Goal: Obtain resource: Download file/media

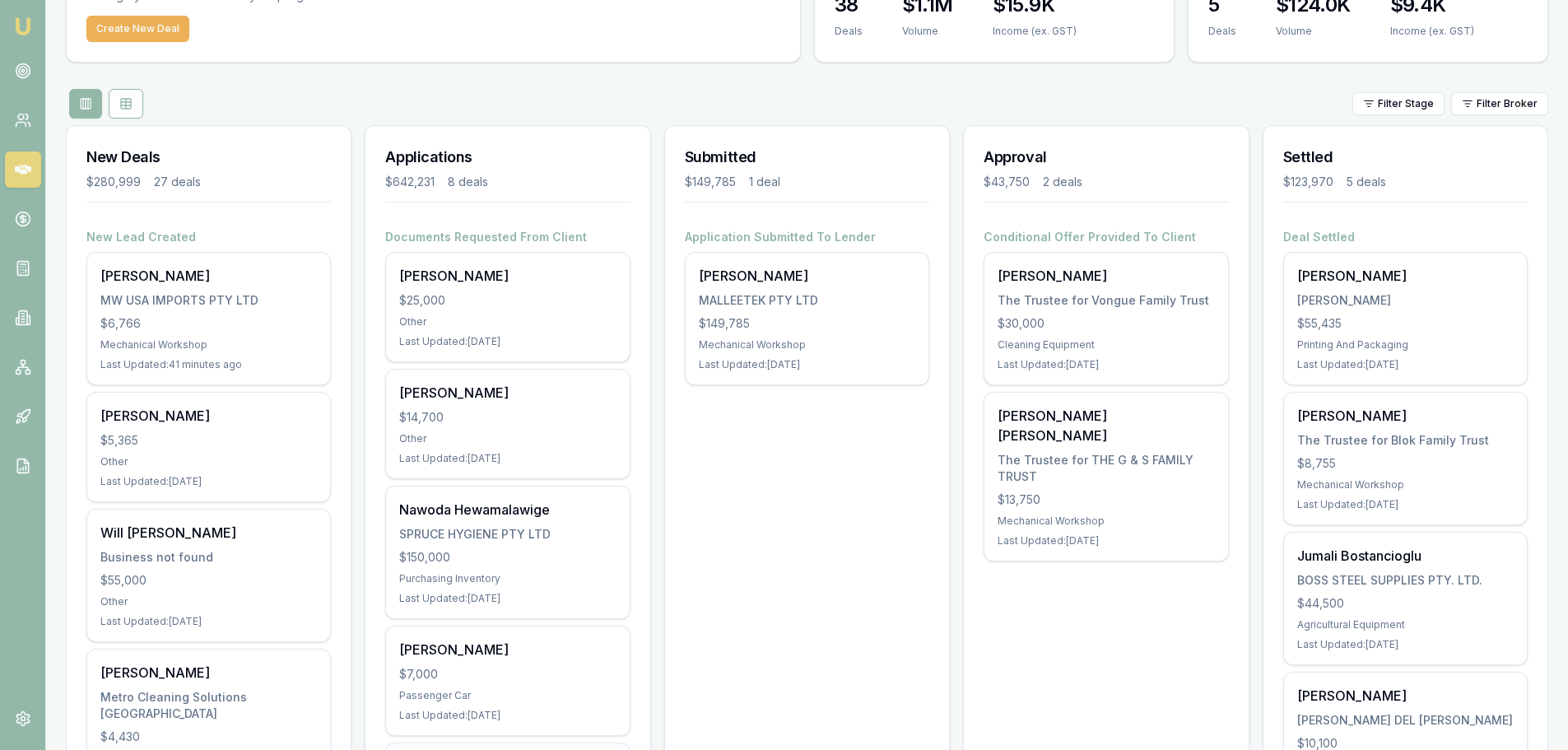
scroll to position [83, 0]
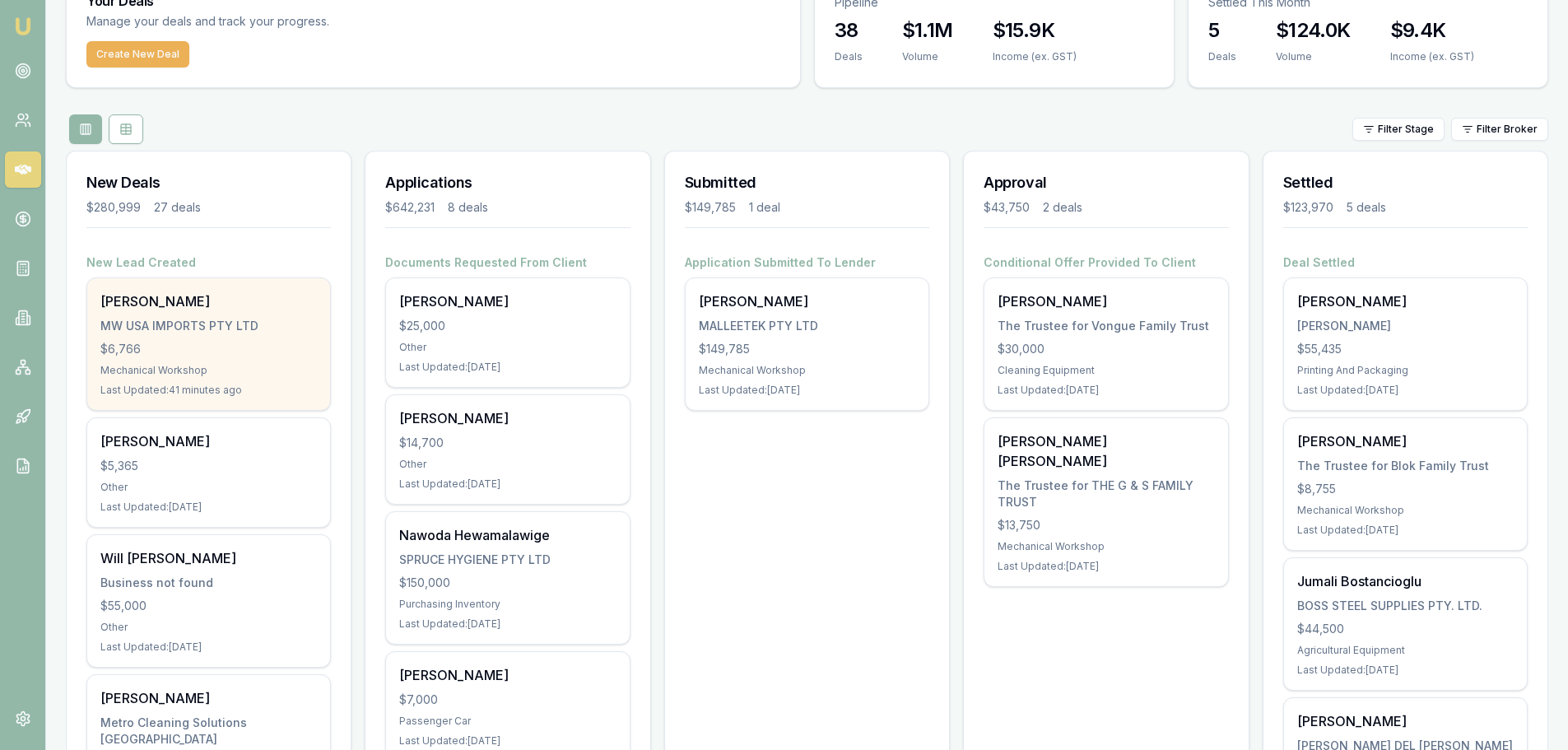
click at [186, 316] on div "Shelley Donnelly MW USA IMPORTS PTY LTD $6,766 Mechanical Workshop Last Updated…" at bounding box center [208, 344] width 243 height 132
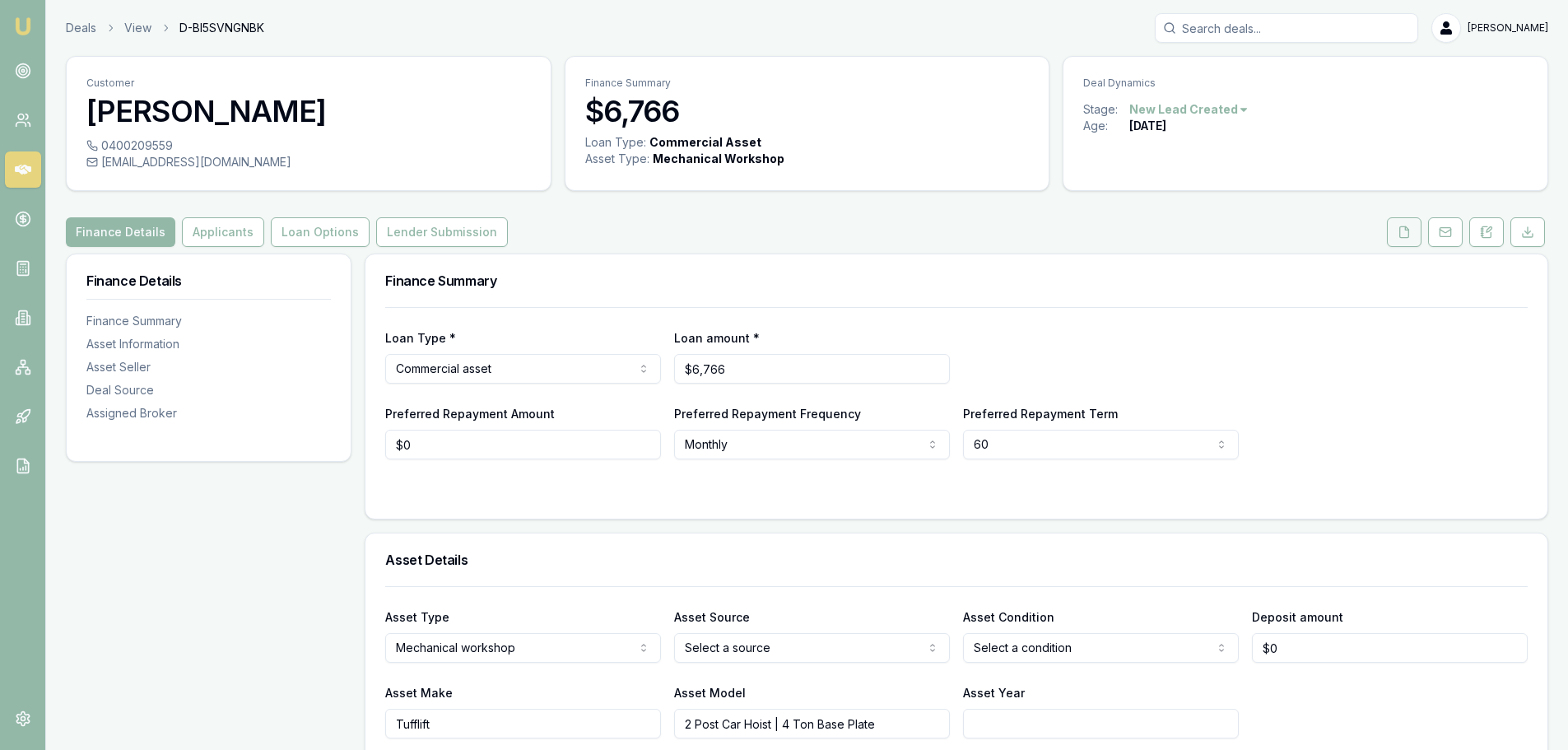
click at [1400, 235] on icon at bounding box center [1404, 231] width 9 height 11
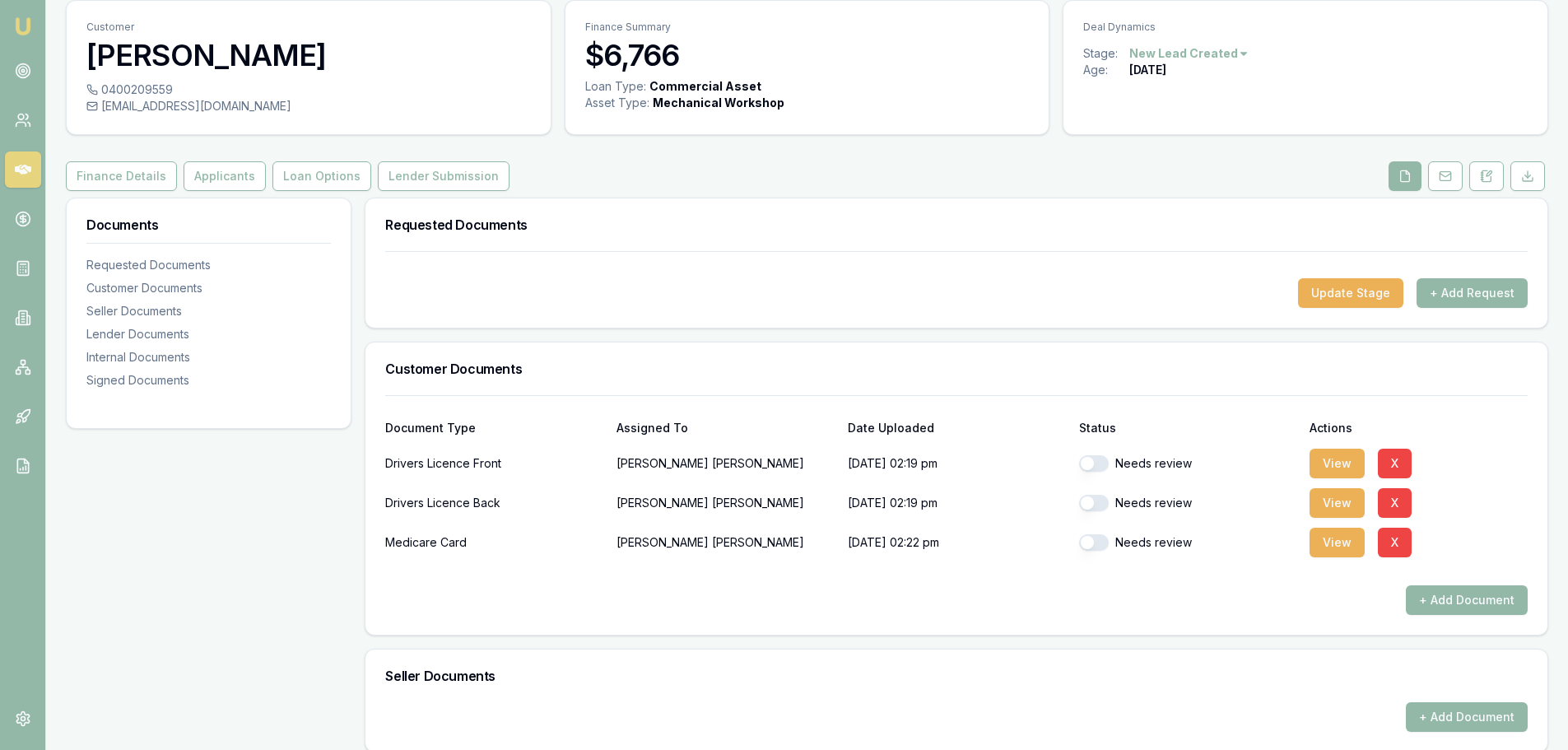
scroll to position [83, 0]
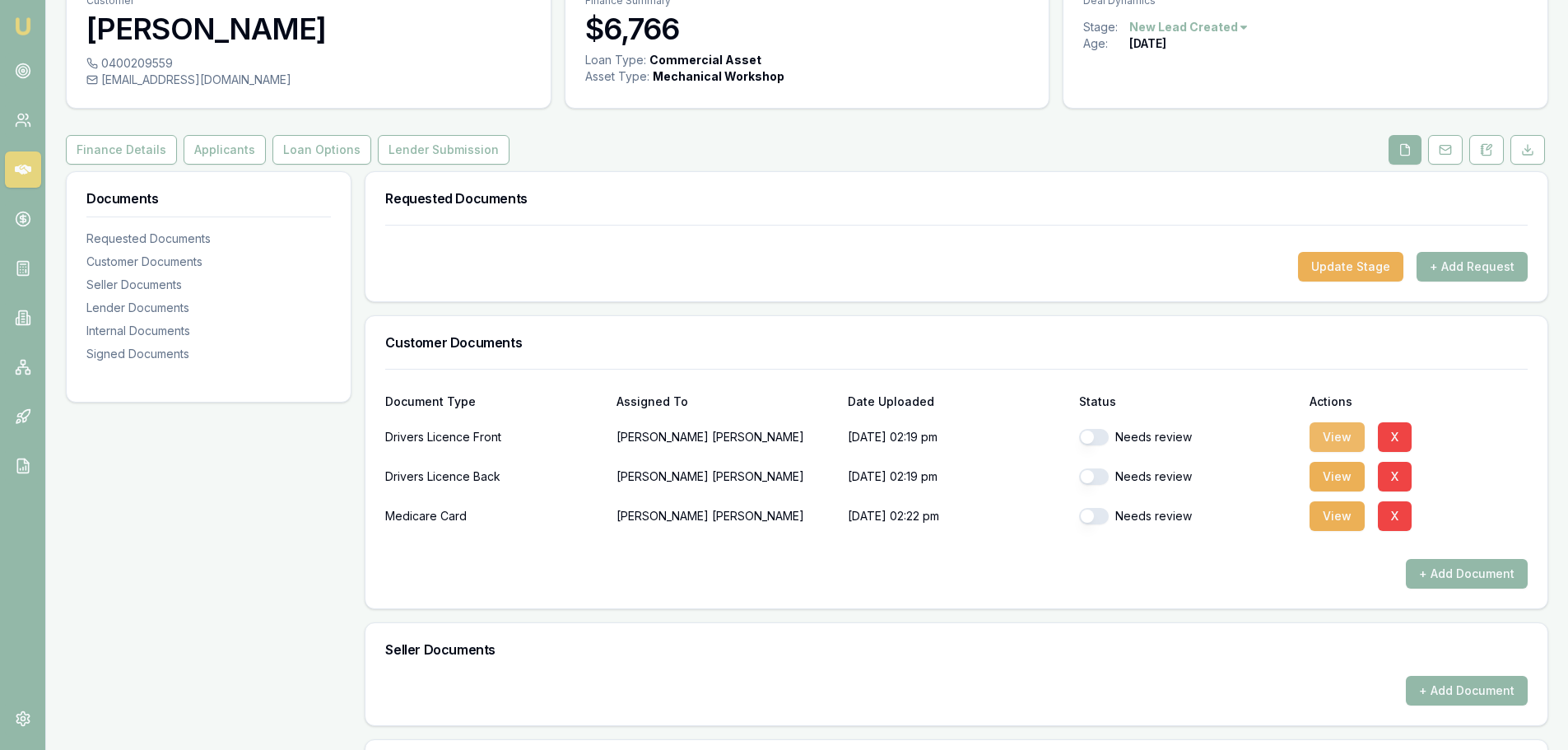
click at [1319, 434] on button "View" at bounding box center [1336, 437] width 55 height 30
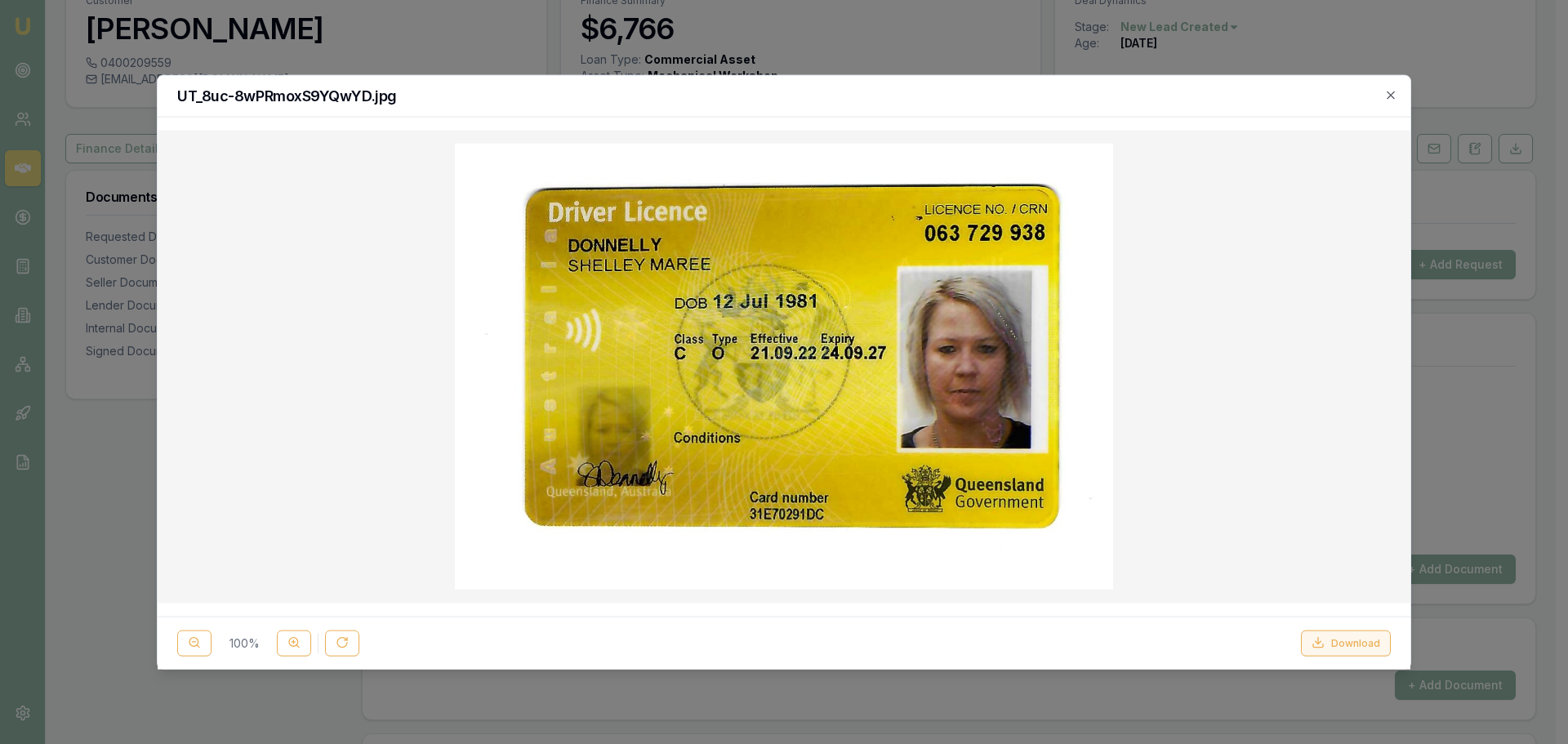
click at [1345, 644] on button "Download" at bounding box center [1345, 642] width 90 height 26
click at [1389, 92] on icon "button" at bounding box center [1391, 94] width 8 height 8
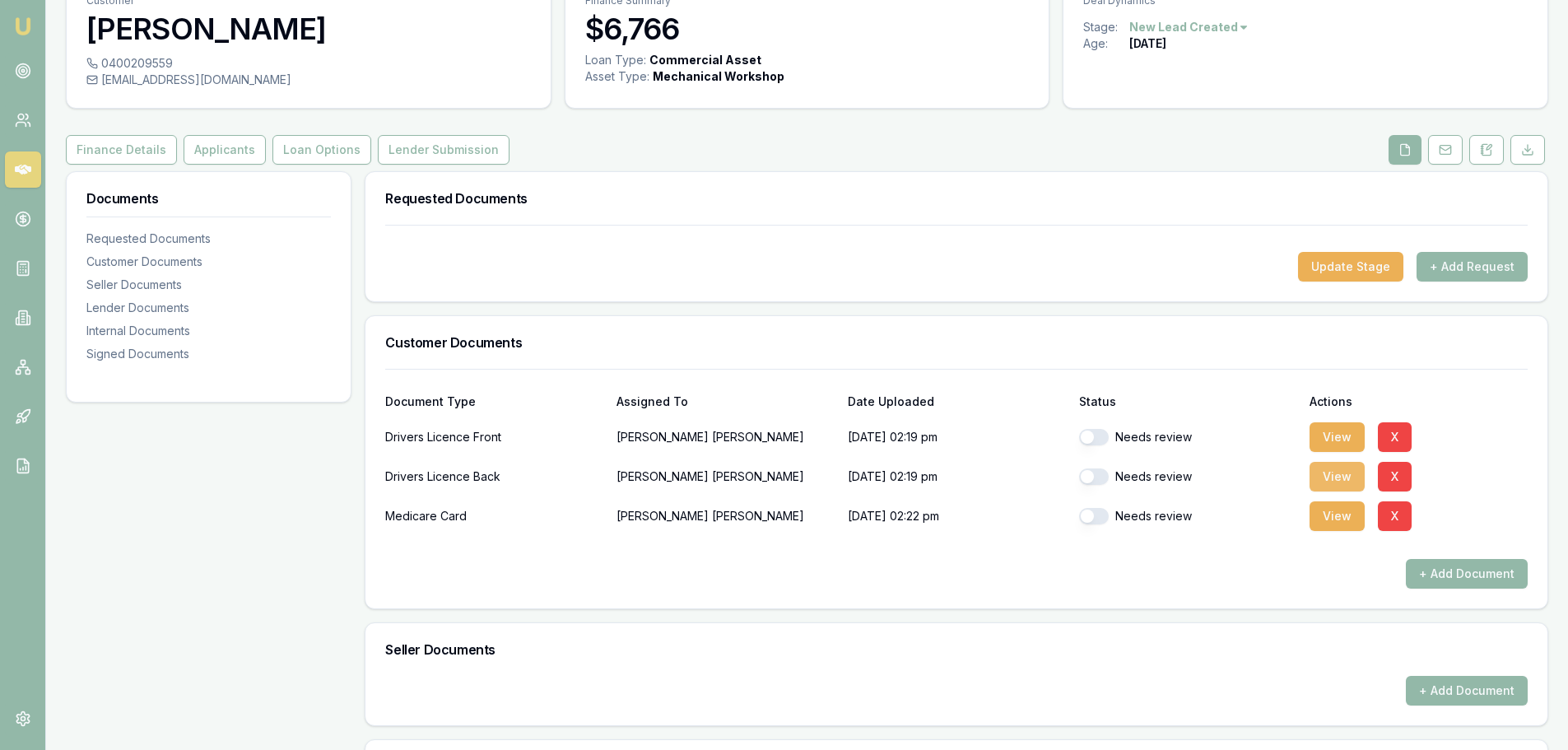
click at [1327, 481] on button "View" at bounding box center [1336, 476] width 55 height 30
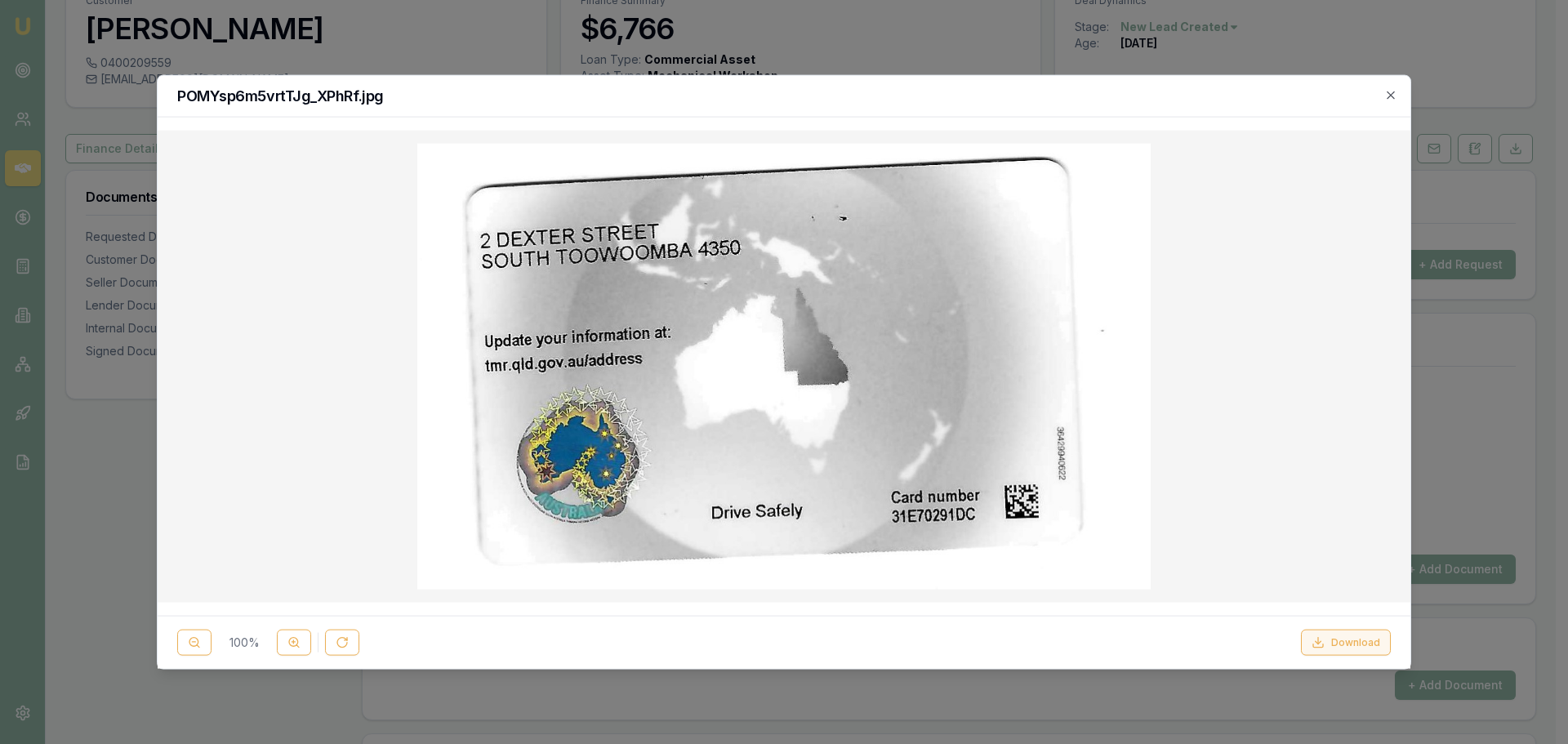
click at [1337, 644] on button "Download" at bounding box center [1345, 642] width 90 height 26
click at [1393, 95] on icon "button" at bounding box center [1391, 95] width 13 height 13
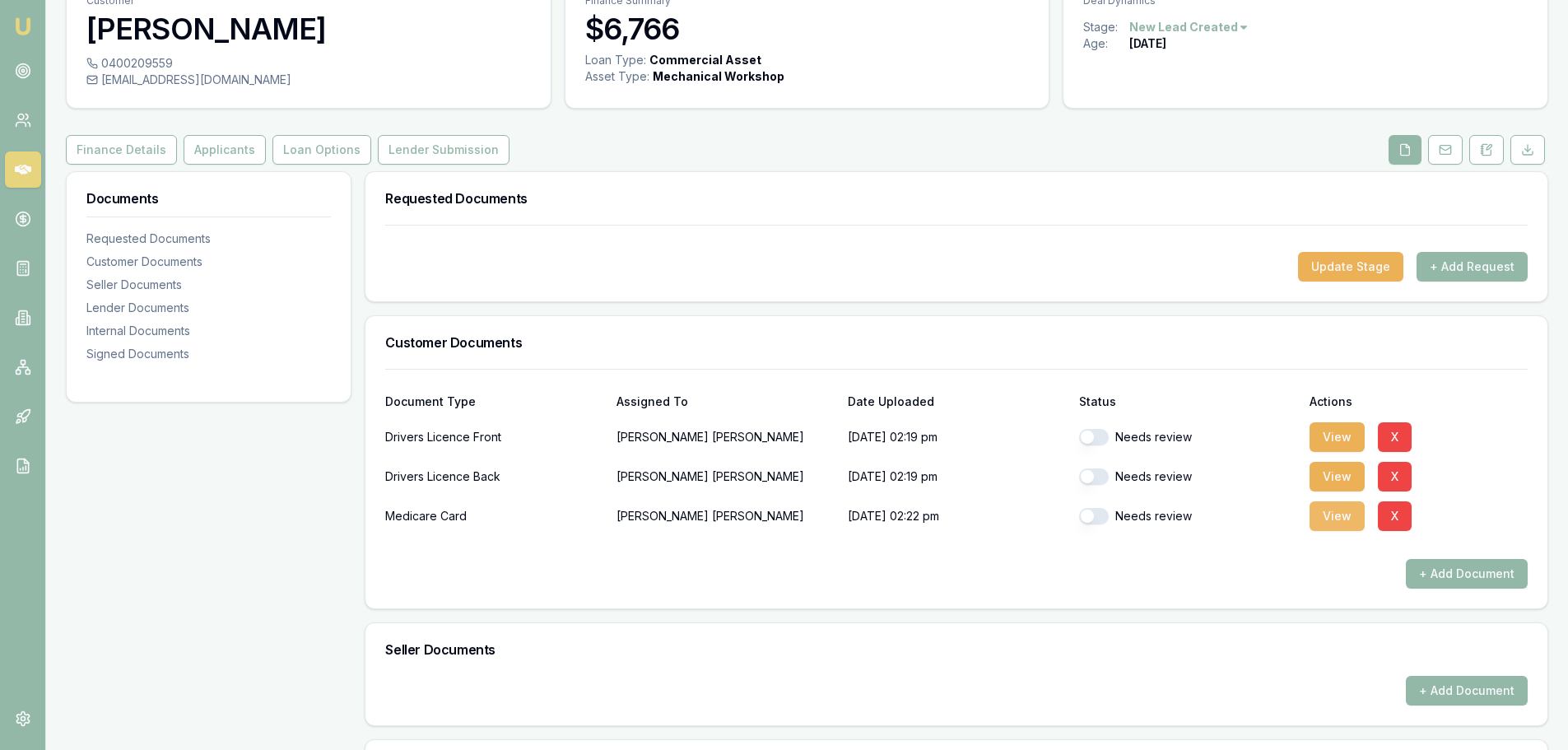
click at [1329, 518] on button "View" at bounding box center [1336, 515] width 55 height 30
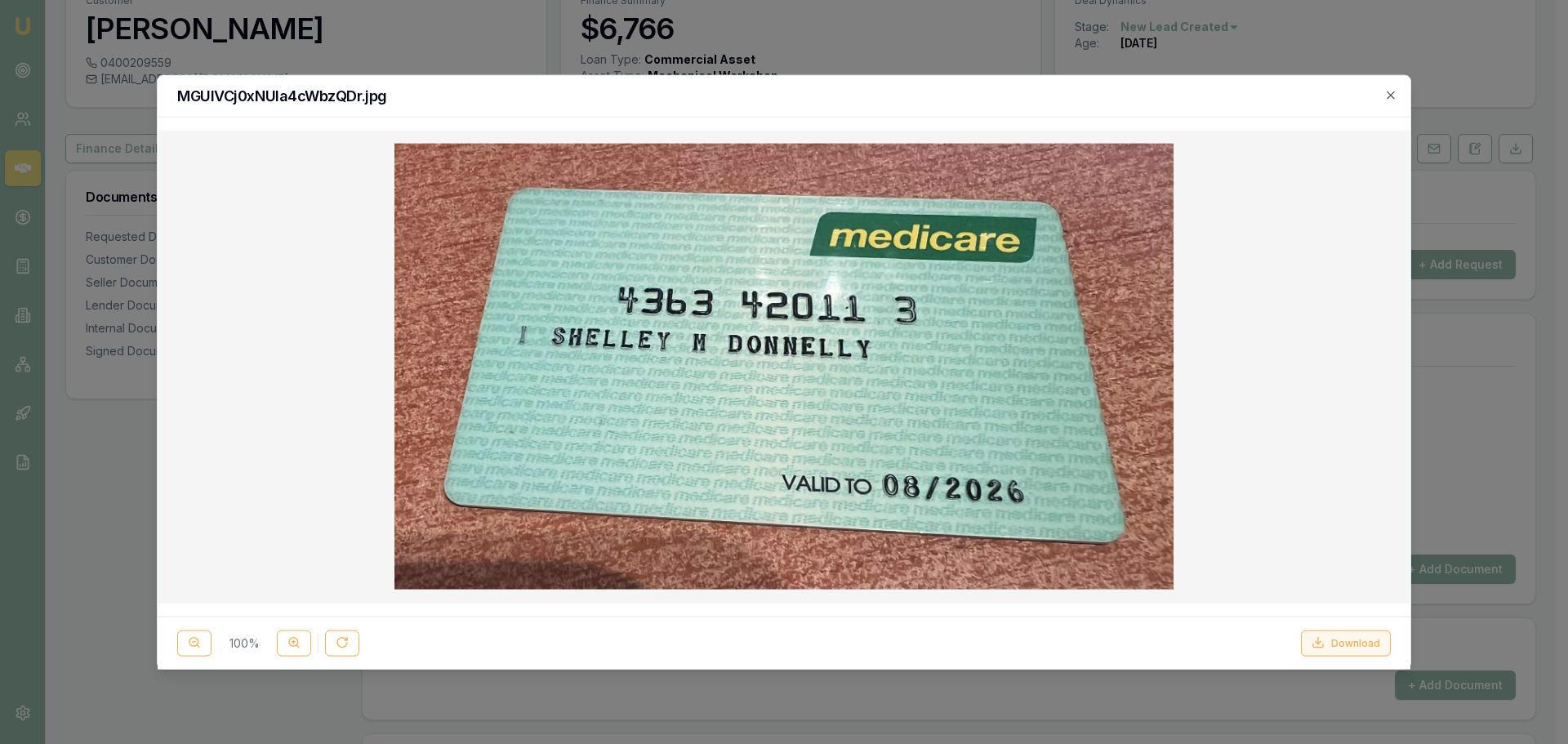
click at [1327, 639] on button "Download" at bounding box center [1345, 642] width 90 height 26
click at [1126, 104] on div "MGUIVCj0xNUla4cWbzQDr.jpg" at bounding box center [784, 96] width 1253 height 42
click at [1385, 97] on icon "button" at bounding box center [1391, 95] width 13 height 13
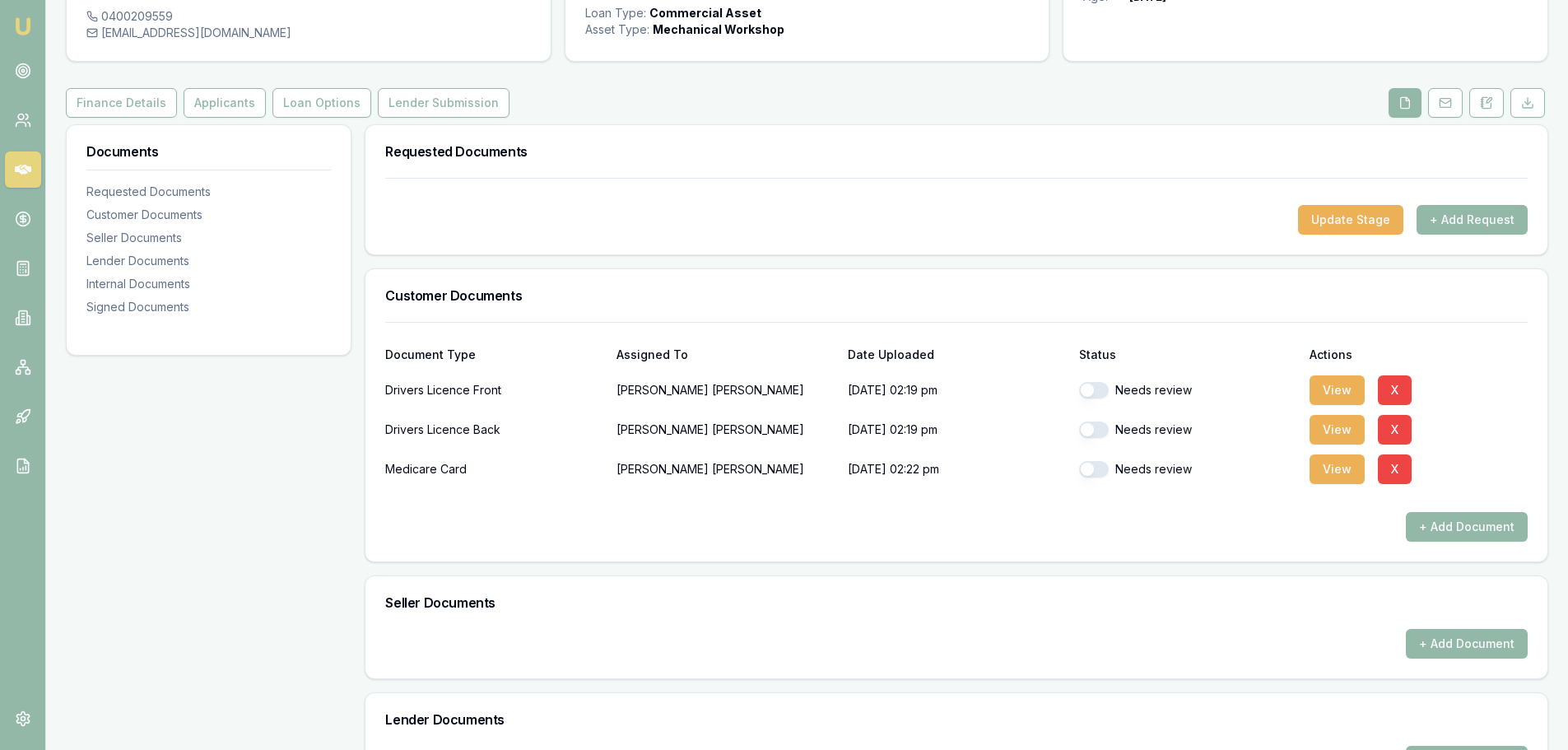
scroll to position [247, 0]
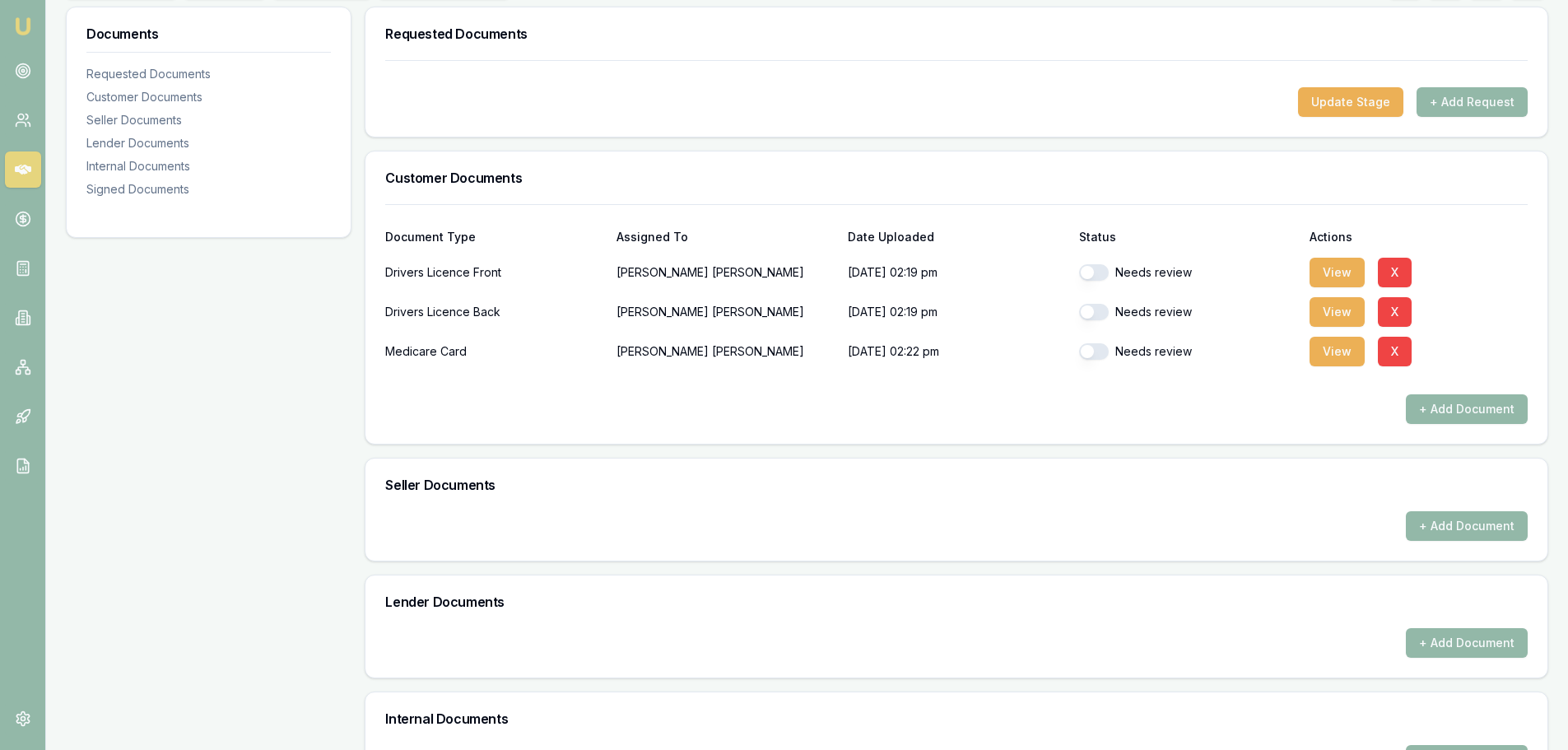
click at [1097, 267] on button "button" at bounding box center [1093, 272] width 30 height 17
checkbox input "true"
click at [1098, 315] on button "button" at bounding box center [1093, 312] width 30 height 17
checkbox input "true"
click at [1097, 346] on button "button" at bounding box center [1093, 352] width 30 height 17
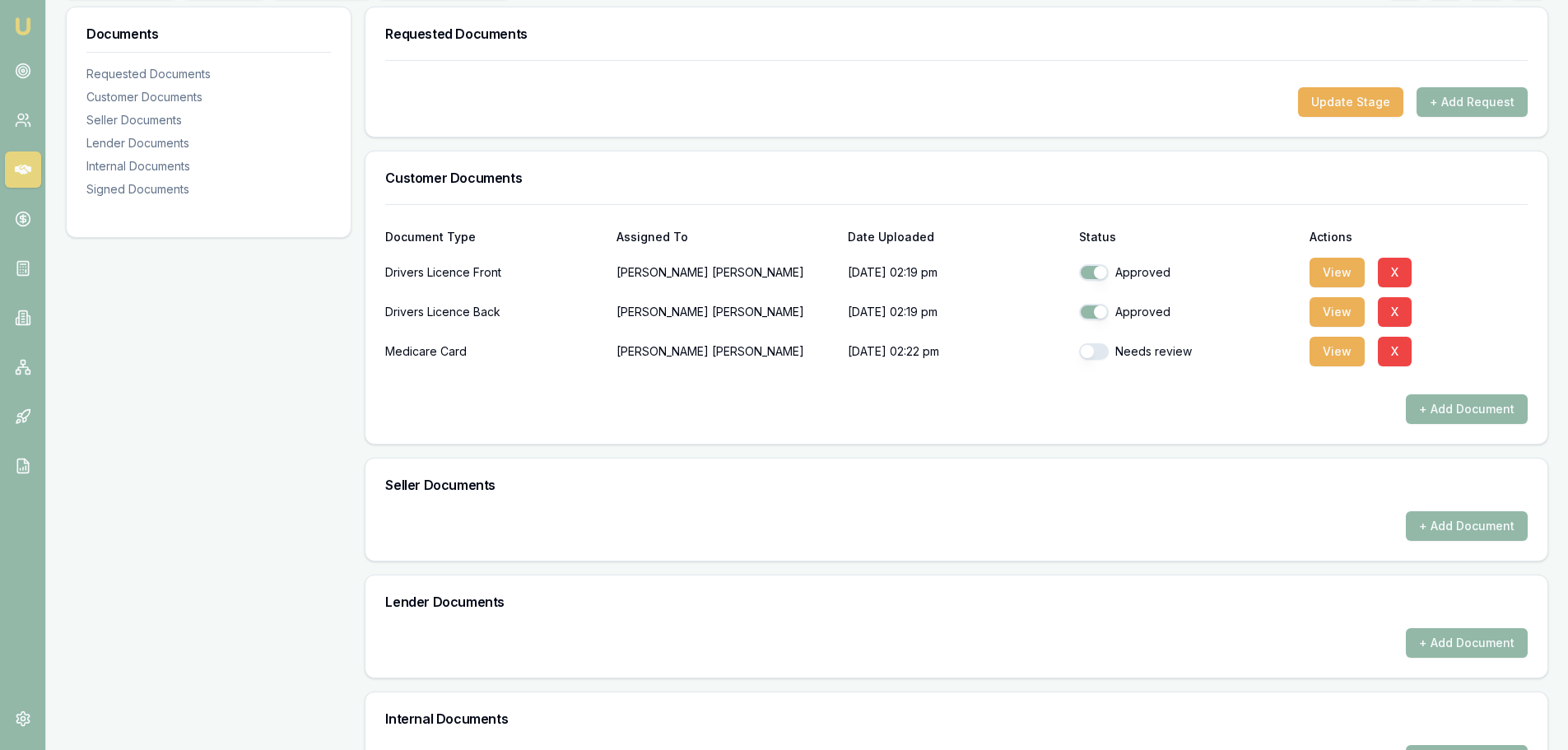
checkbox input "true"
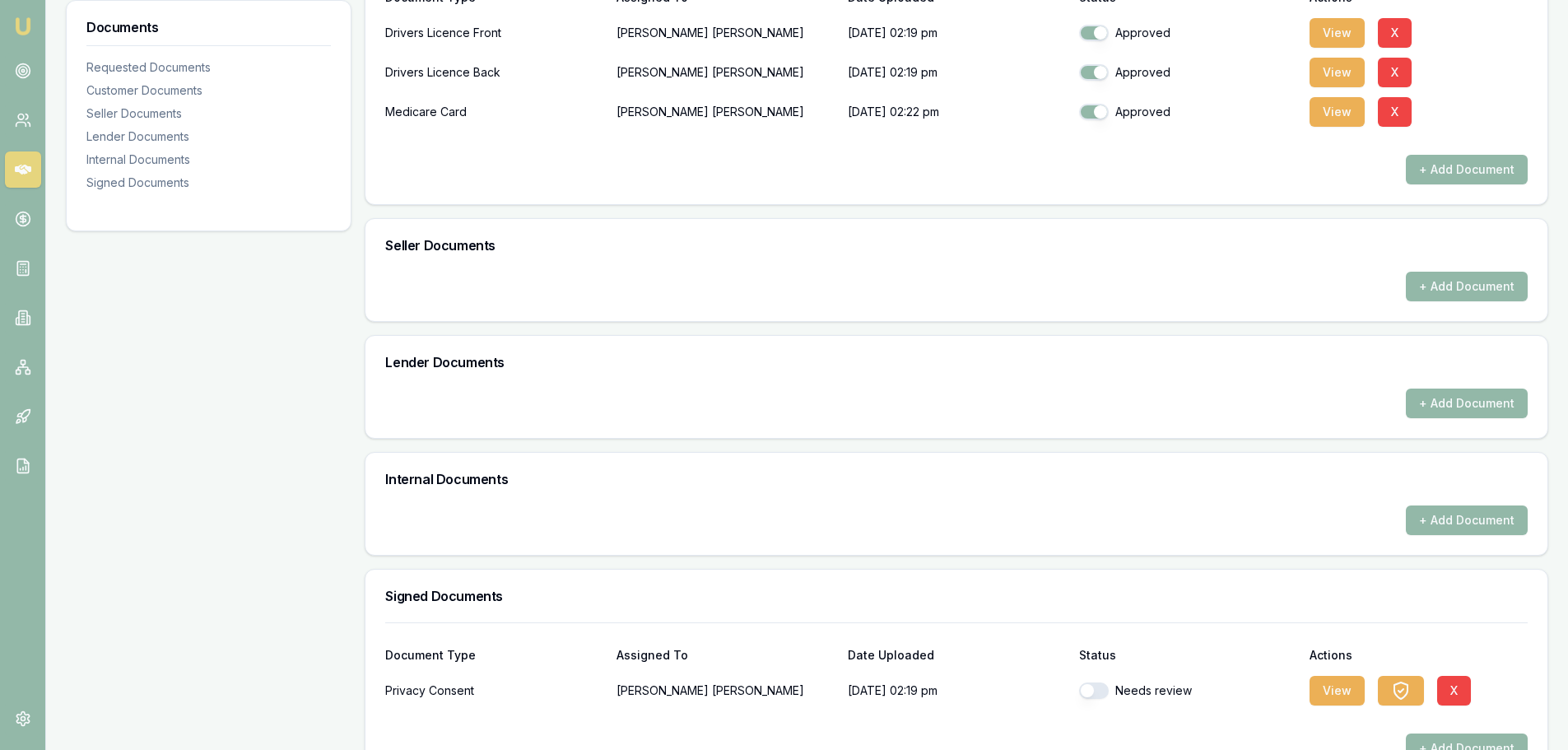
scroll to position [533, 0]
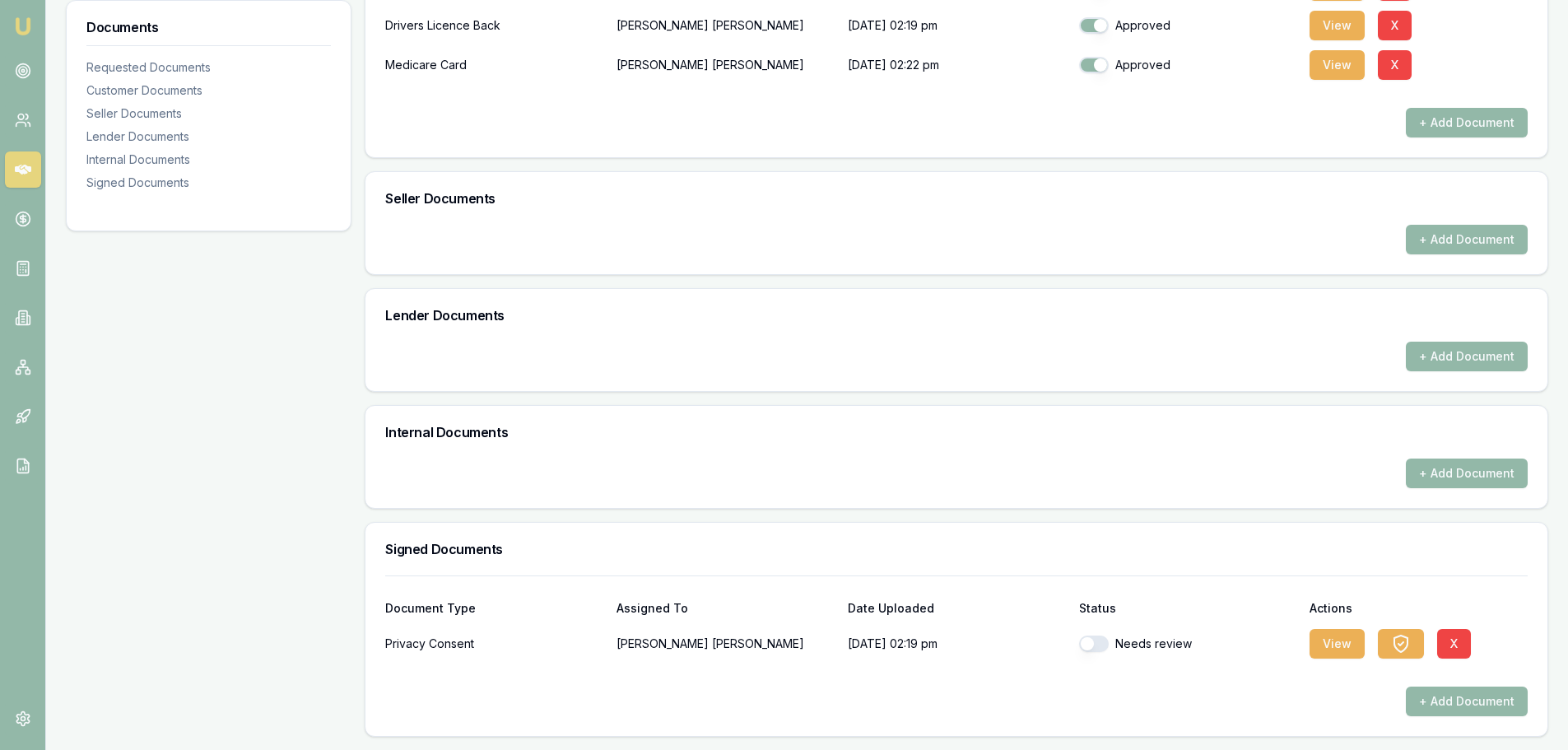
click at [1100, 645] on button "button" at bounding box center [1093, 644] width 30 height 17
checkbox input "true"
click at [1341, 644] on button "View" at bounding box center [1336, 643] width 55 height 30
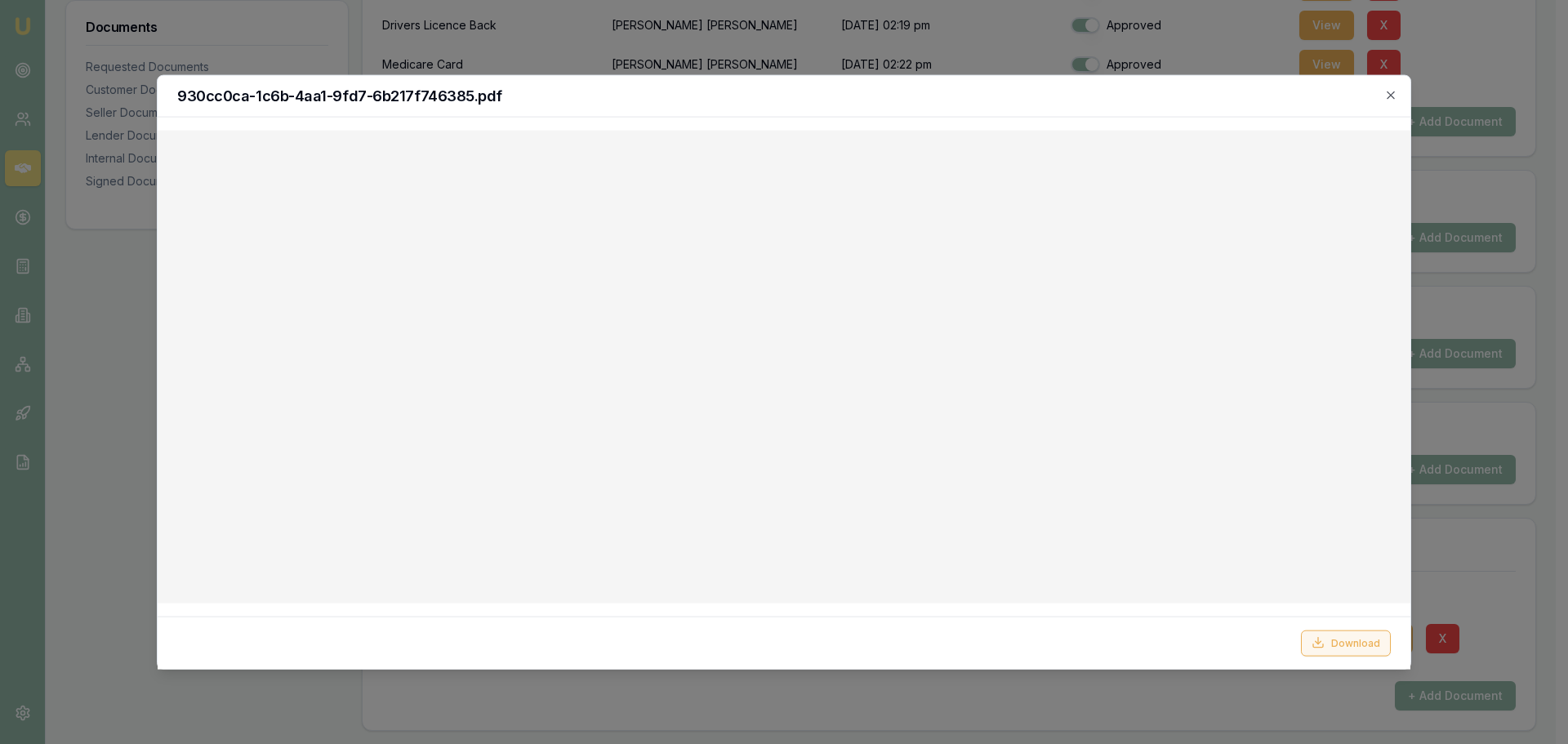
click at [1334, 641] on button "Download" at bounding box center [1345, 642] width 90 height 26
drag, startPoint x: 1112, startPoint y: 88, endPoint x: 1200, endPoint y: 93, distance: 88.1
click at [1112, 88] on h2 "930cc0ca-1c6b-4aa1-9fd7-6b217f746385.pdf" at bounding box center [784, 95] width 1214 height 15
click at [1391, 94] on icon "button" at bounding box center [1391, 94] width 8 height 8
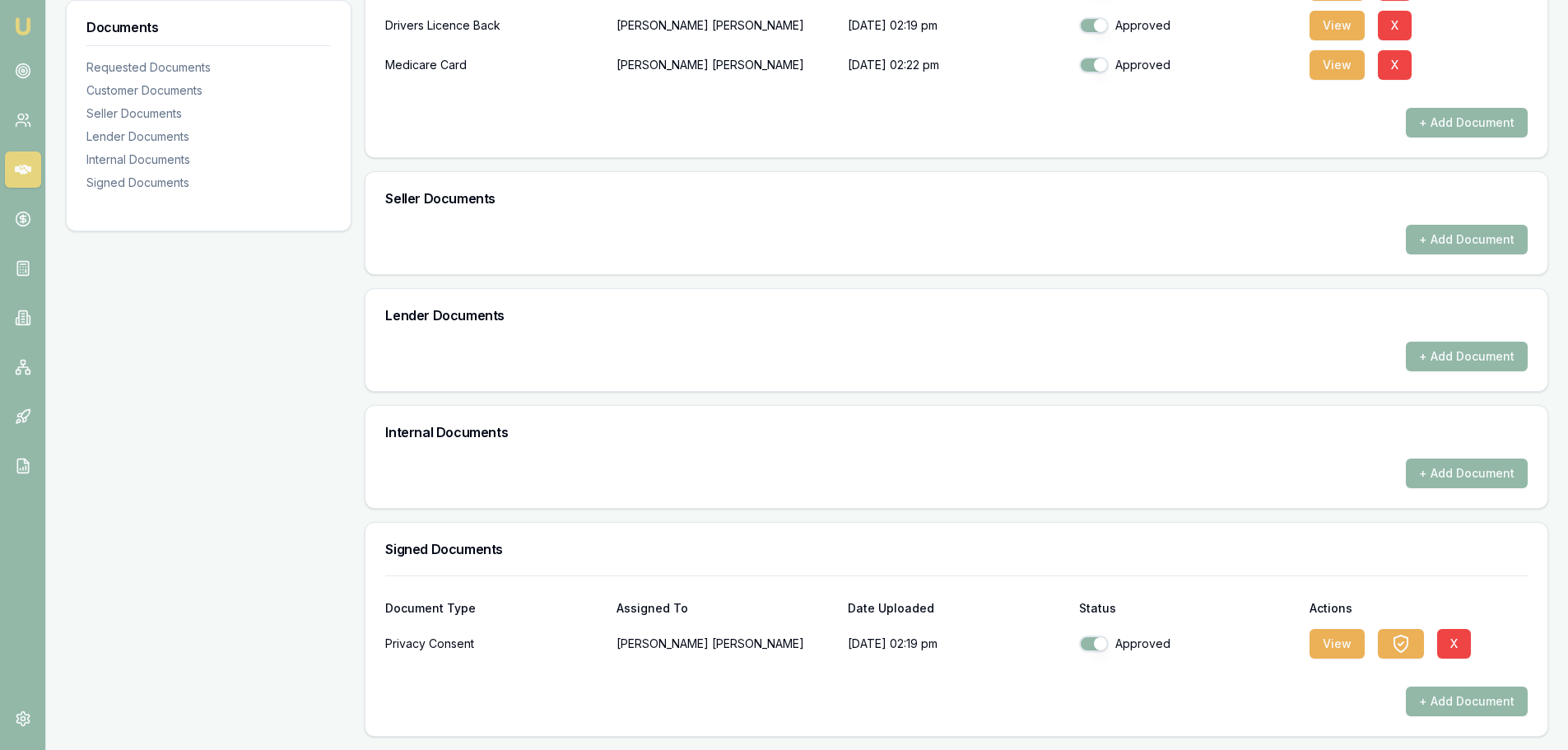
click at [1555, 737] on div at bounding box center [1555, 737] width 0 height 0
click at [1401, 647] on icon "button" at bounding box center [1400, 643] width 19 height 19
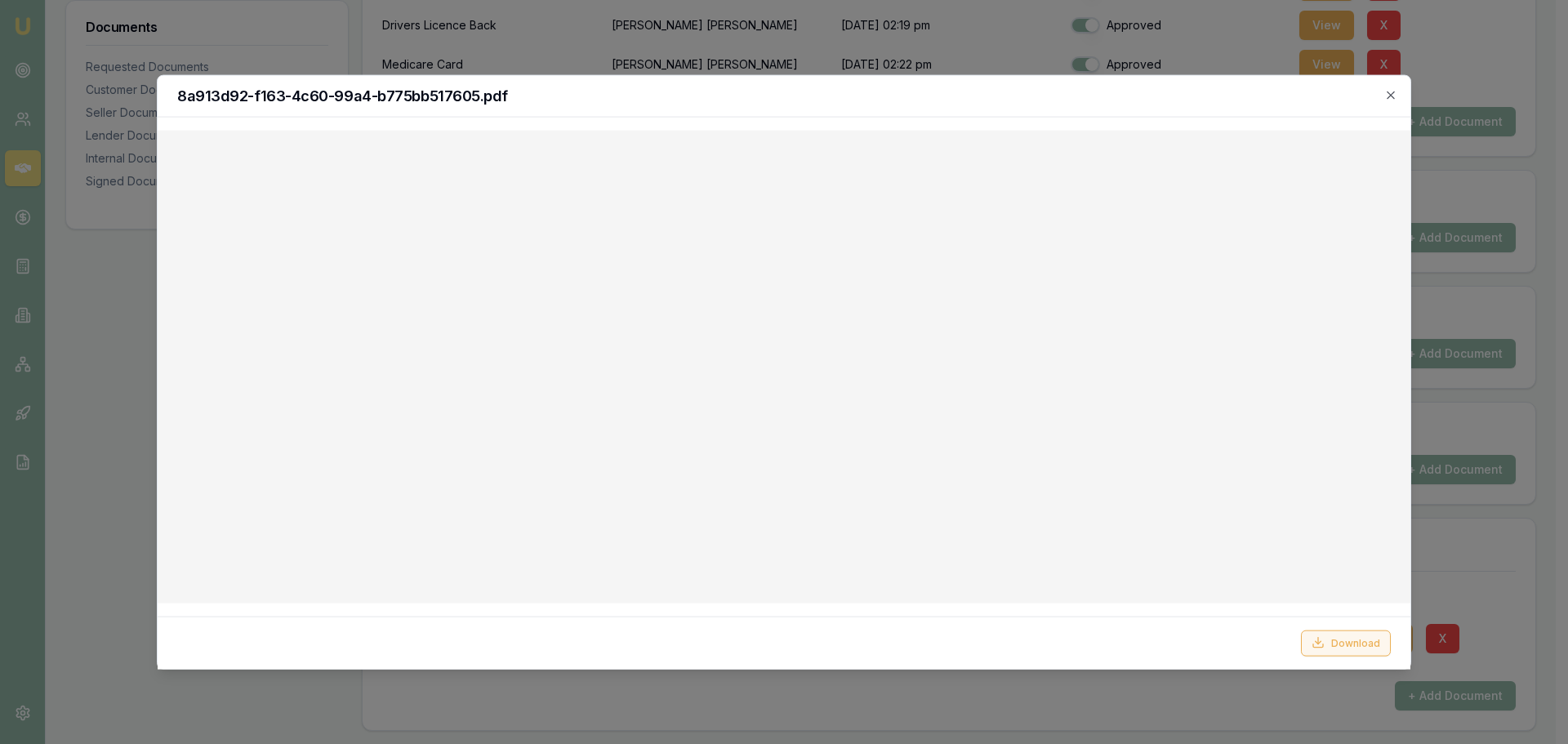
click at [1344, 642] on button "Download" at bounding box center [1345, 642] width 90 height 26
click at [1391, 97] on icon "button" at bounding box center [1391, 95] width 13 height 13
